Goal: Check status: Check status

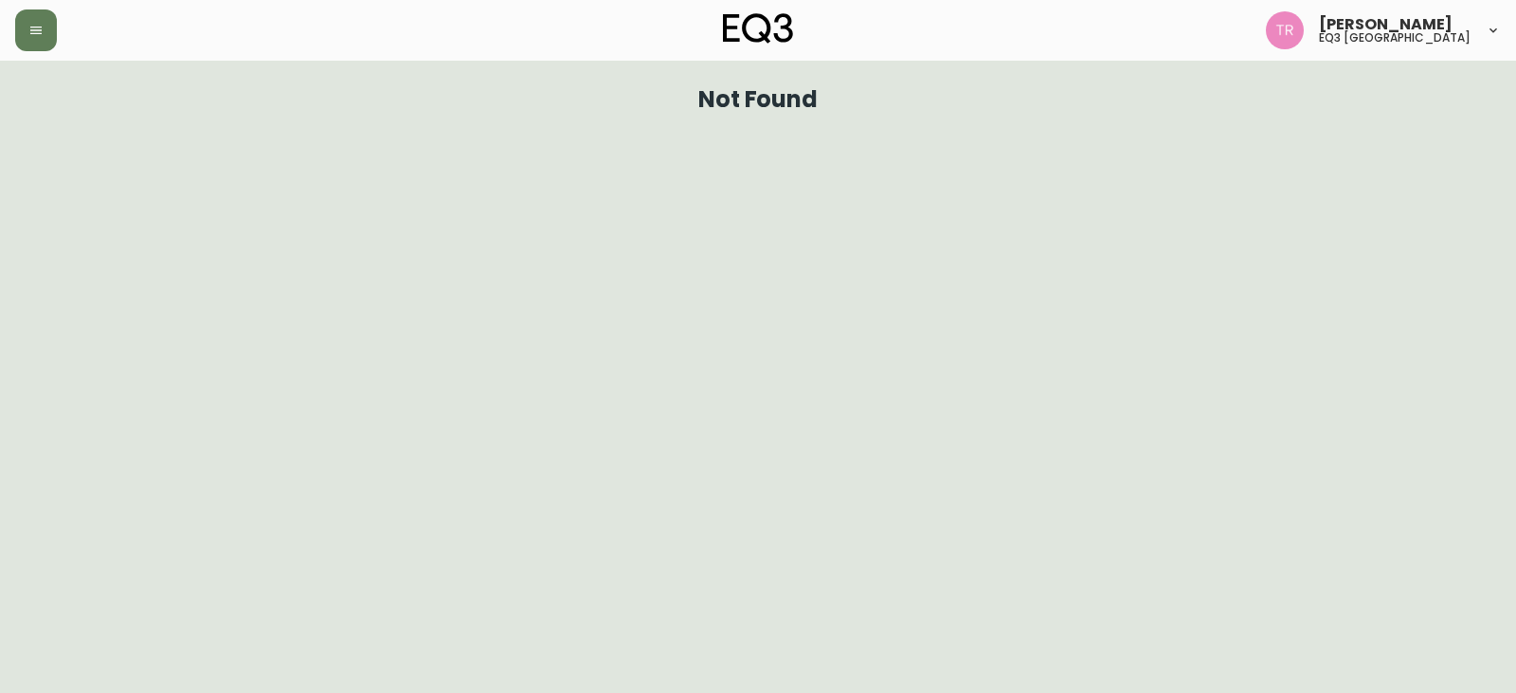
click at [56, 123] on html "[PERSON_NAME] eq3 [GEOGRAPHIC_DATA] Not Found" at bounding box center [758, 61] width 1516 height 123
click at [40, 37] on button "button" at bounding box center [36, 30] width 42 height 42
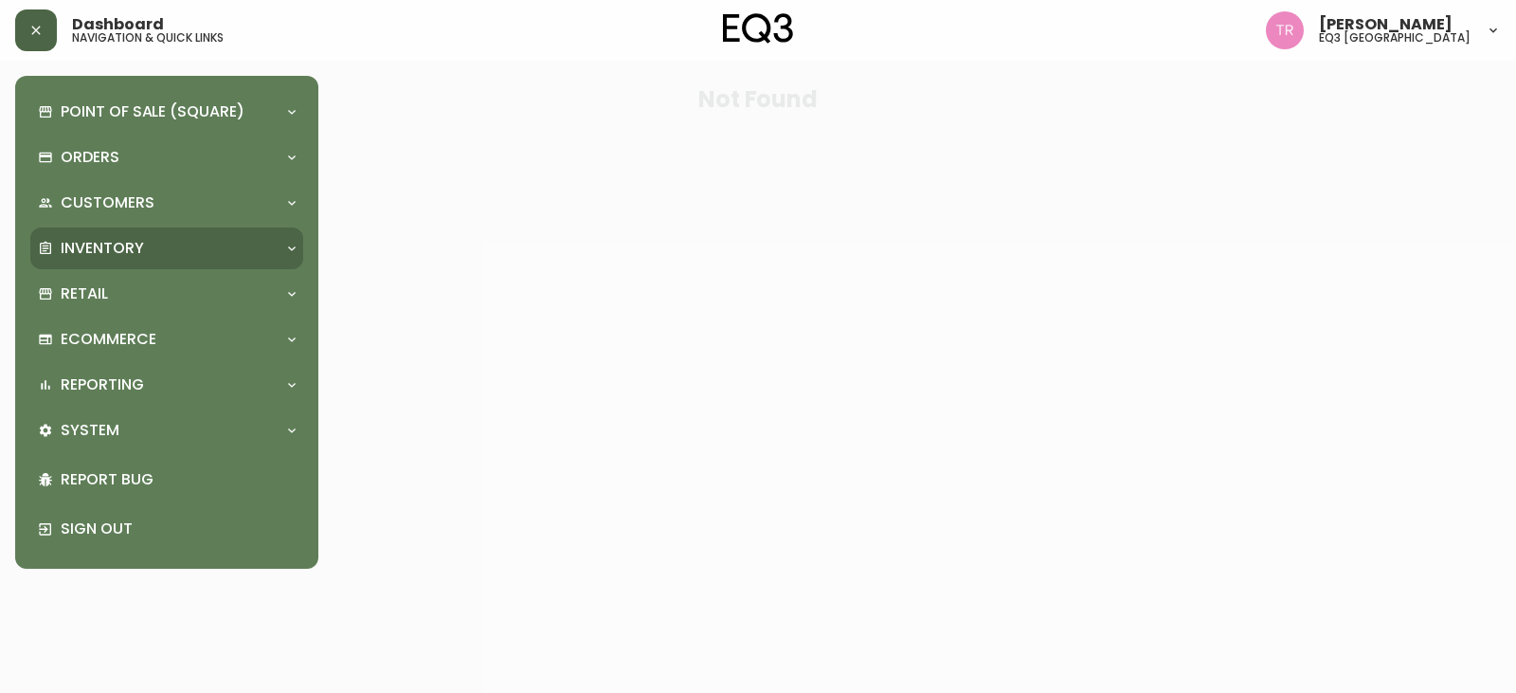
click at [123, 254] on p "Inventory" at bounding box center [102, 248] width 83 height 21
click at [123, 253] on p "Inventory" at bounding box center [102, 248] width 83 height 21
drag, startPoint x: 134, startPoint y: 251, endPoint x: 135, endPoint y: 262, distance: 11.4
click at [134, 252] on p "Inventory" at bounding box center [102, 248] width 83 height 21
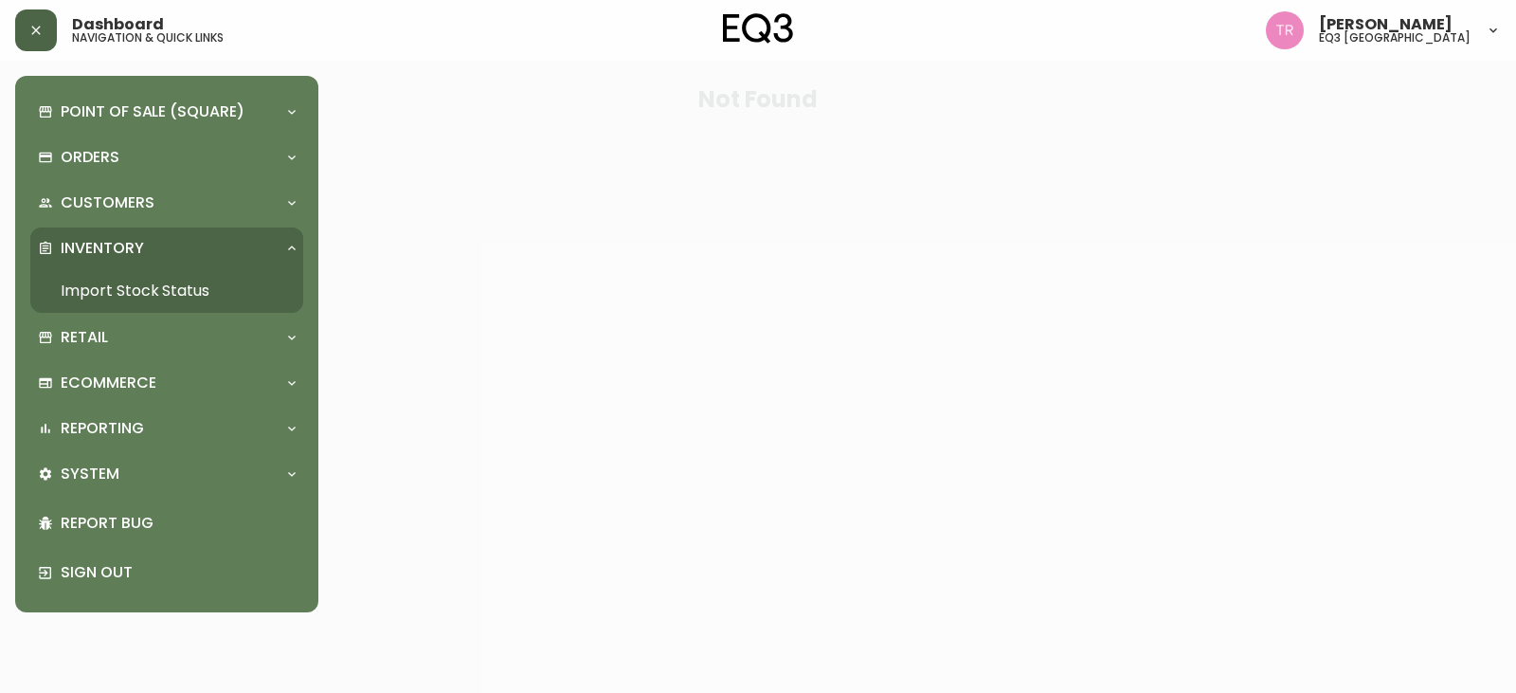
click at [140, 288] on link "Import Stock Status" at bounding box center [166, 291] width 273 height 44
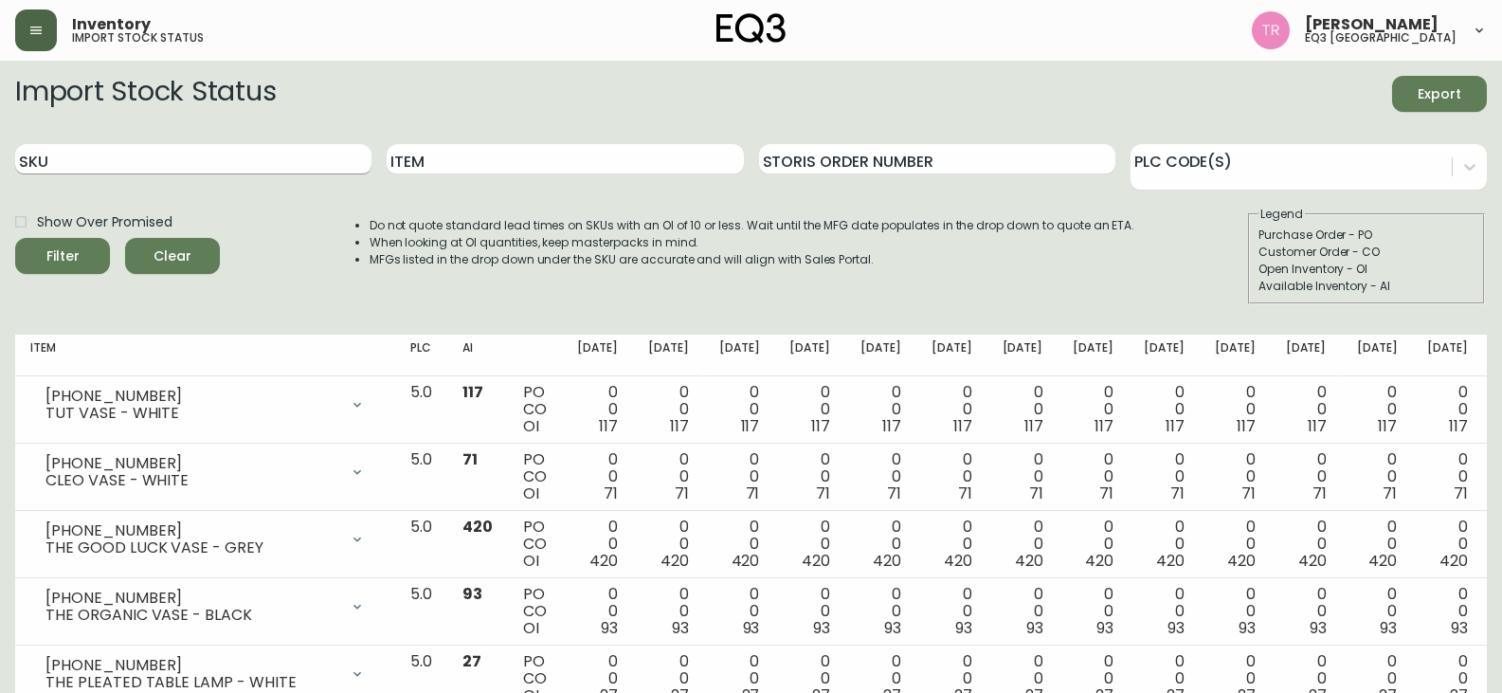
click at [215, 169] on input "SKU" at bounding box center [193, 159] width 356 height 30
paste input "3020-663-13-A"
type input "3020-663-13-A"
click at [15, 238] on button "Filter" at bounding box center [62, 256] width 95 height 36
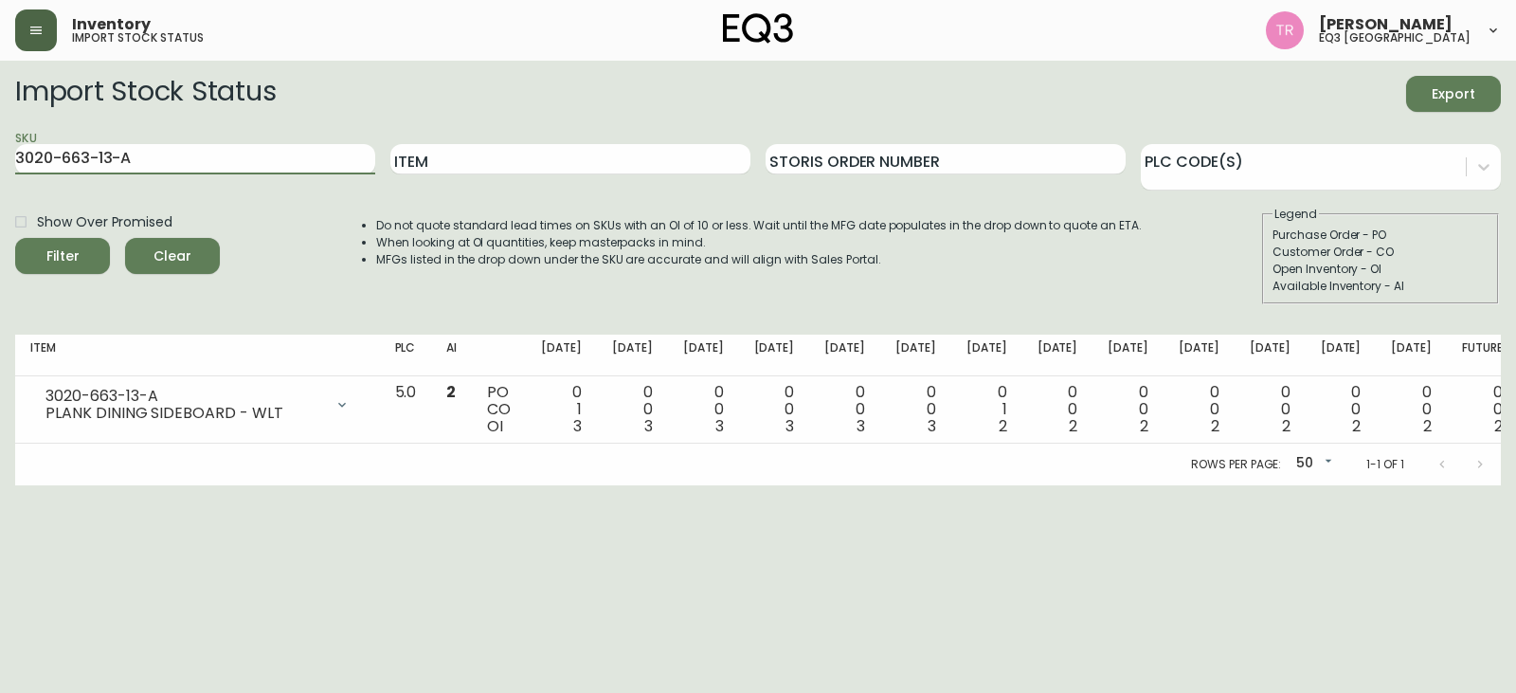
drag, startPoint x: 139, startPoint y: 159, endPoint x: 0, endPoint y: 177, distance: 140.4
click at [0, 177] on main "Import Stock Status Export SKU 3020-663-13-A Item Storis Order Number PLC Code(…" at bounding box center [758, 273] width 1516 height 424
paste input "3020-664-13-B"
type input "3020-664-13-B"
click at [15, 238] on button "Filter" at bounding box center [62, 256] width 95 height 36
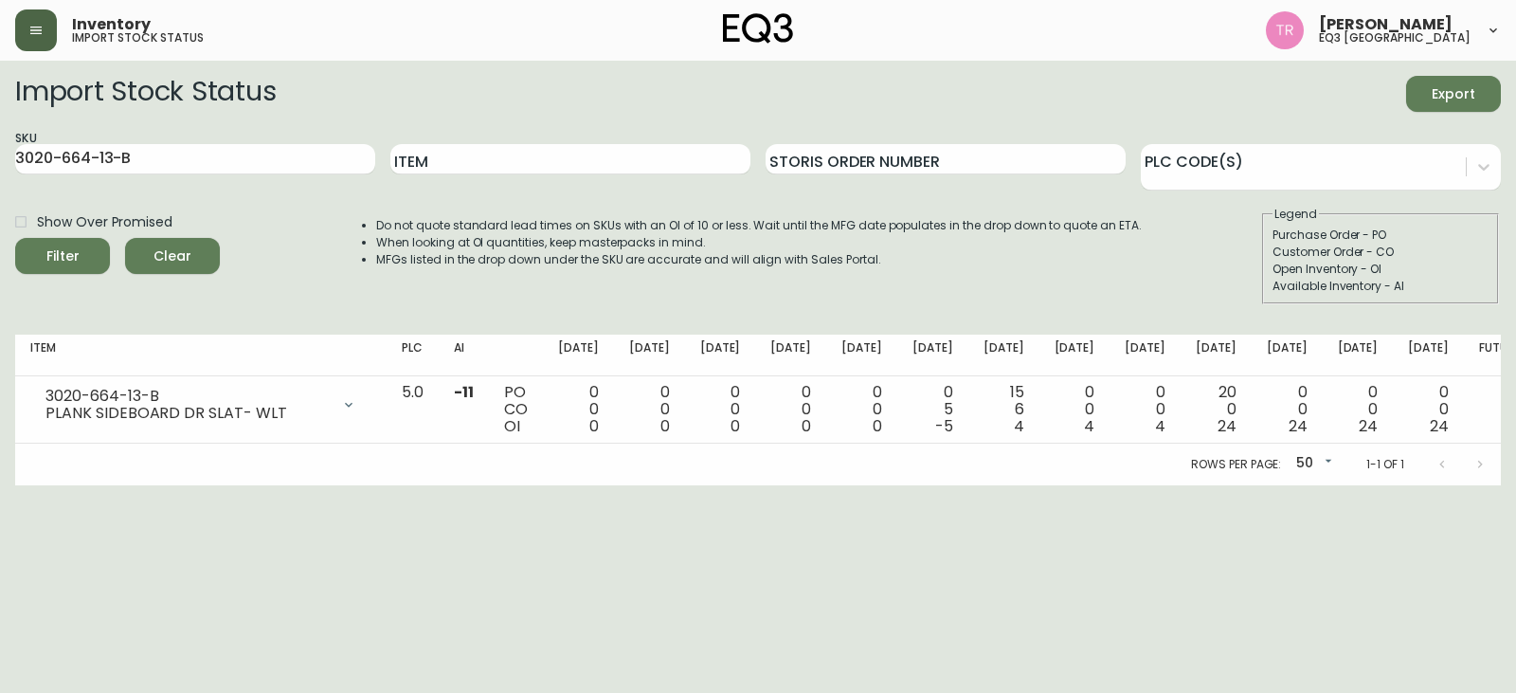
click at [20, 192] on form "Import Stock Status Export SKU 3020-664-13-B Item Storis Order Number PLC Code(…" at bounding box center [758, 190] width 1486 height 228
